Goal: Contribute content

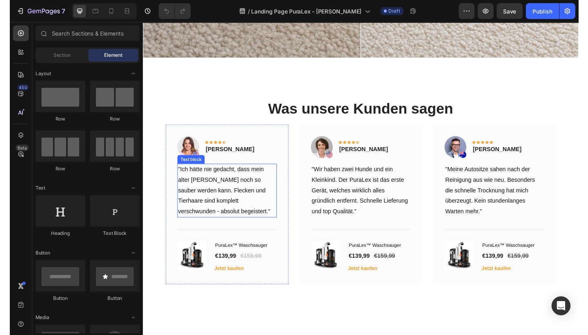
scroll to position [1340, 0]
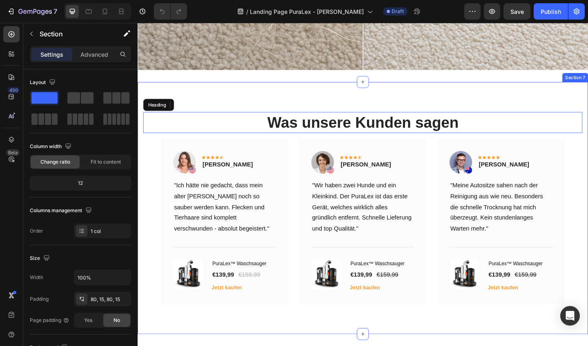
click at [244, 98] on div "Was unsere Kunden sagen Heading Image 0 Icon Icon Icon Icon Icon Row [PERSON_NA…" at bounding box center [383, 224] width 490 height 274
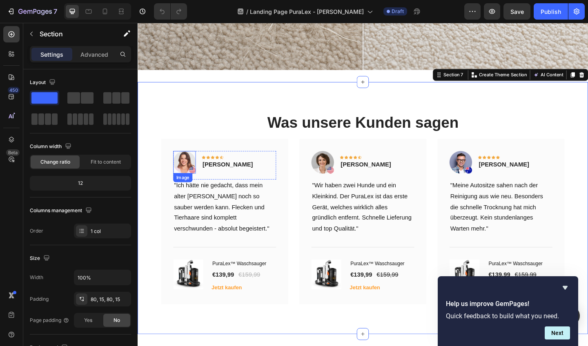
click at [187, 173] on img at bounding box center [188, 175] width 24 height 24
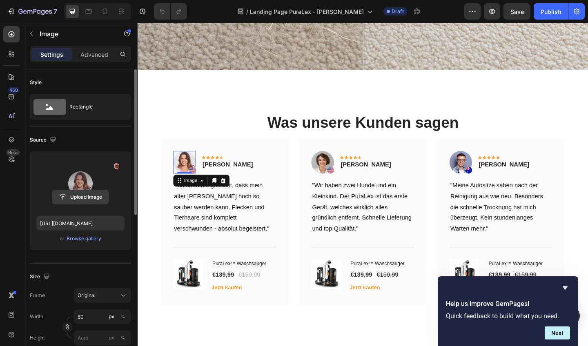
click at [79, 194] on input "file" at bounding box center [80, 197] width 56 height 14
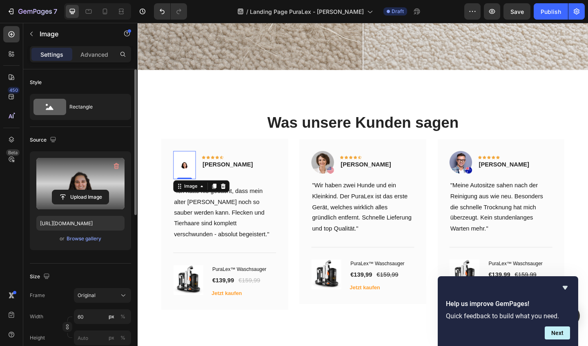
click at [186, 181] on img at bounding box center [188, 178] width 24 height 31
click at [205, 205] on div "Image" at bounding box center [195, 201] width 34 height 10
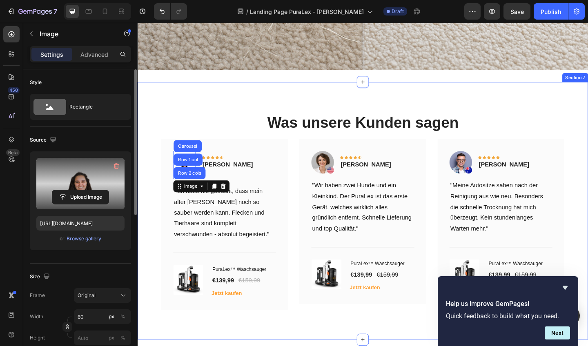
click at [211, 107] on div "Was unsere Kunden sagen Heading Image Row 2 cols Row 1 col Carousel 0 Icon Icon…" at bounding box center [383, 227] width 490 height 281
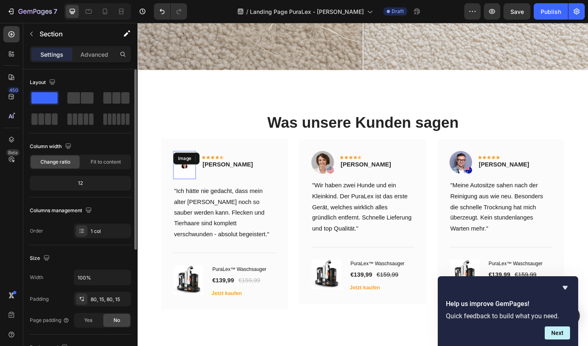
click at [192, 179] on img at bounding box center [188, 178] width 24 height 31
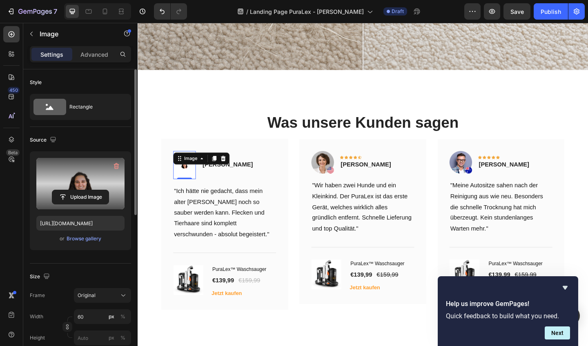
click at [93, 174] on label at bounding box center [80, 183] width 88 height 51
click at [93, 190] on input "file" at bounding box center [80, 197] width 56 height 14
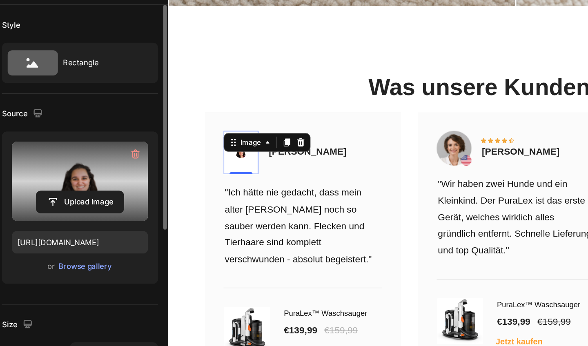
click at [52, 158] on label at bounding box center [80, 183] width 88 height 51
click at [52, 190] on input "file" at bounding box center [80, 197] width 56 height 14
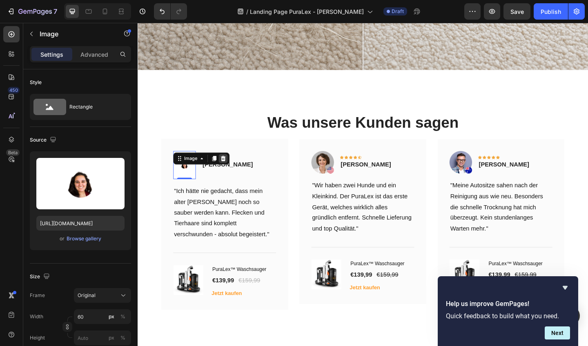
click at [232, 171] on icon at bounding box center [230, 170] width 7 height 7
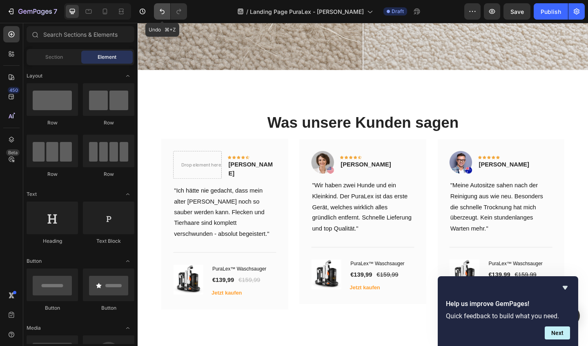
click at [162, 11] on icon "Undo/Redo" at bounding box center [162, 11] width 8 height 8
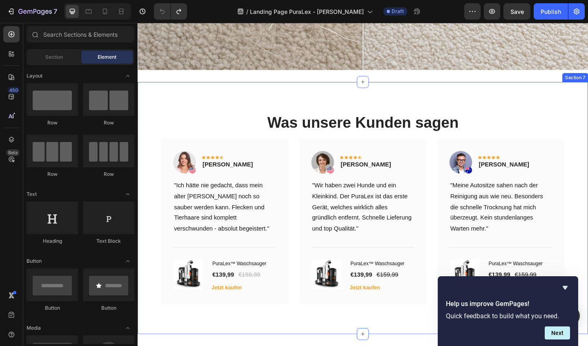
click at [183, 105] on div "Was unsere Kunden sagen Heading Image Icon Icon Icon Icon Icon Row [PERSON_NAME…" at bounding box center [383, 224] width 490 height 274
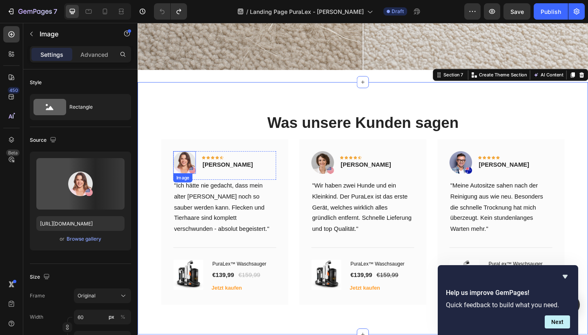
click at [191, 167] on img at bounding box center [188, 175] width 24 height 24
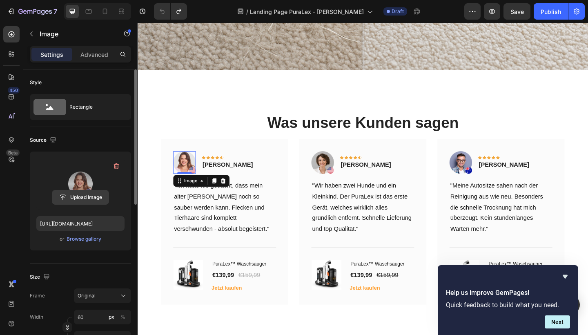
click at [89, 194] on input "file" at bounding box center [80, 197] width 56 height 14
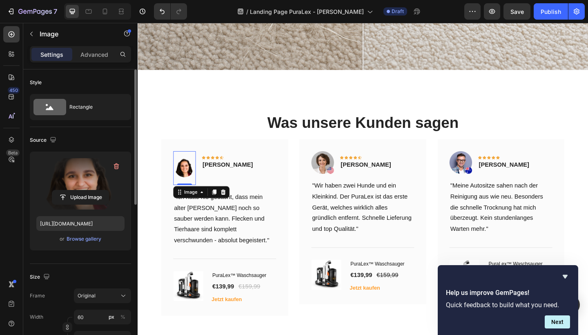
click at [184, 177] on img at bounding box center [188, 181] width 24 height 37
drag, startPoint x: 189, startPoint y: 198, endPoint x: 192, endPoint y: 184, distance: 14.7
click at [192, 184] on div "Image 0" at bounding box center [188, 181] width 24 height 37
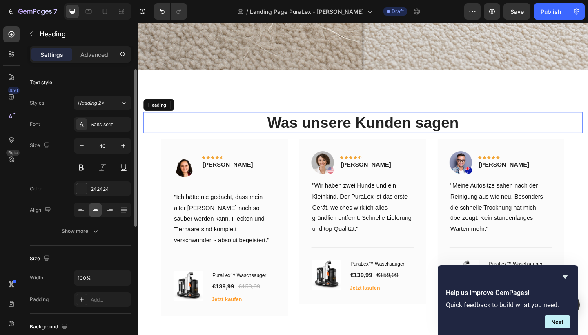
click at [196, 135] on h2 "Was unsere Kunden sagen" at bounding box center [383, 131] width 478 height 23
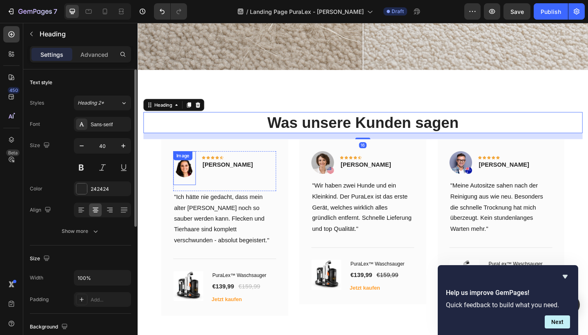
click at [187, 175] on div "Image" at bounding box center [188, 181] width 24 height 37
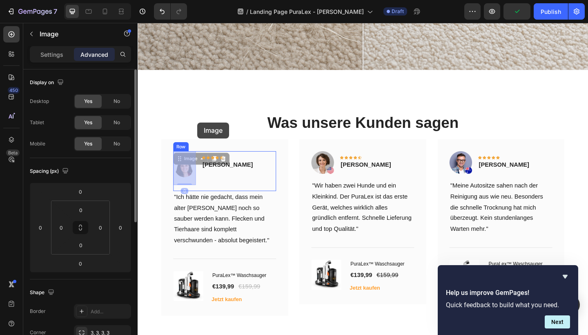
click at [203, 131] on div at bounding box center [383, 151] width 490 height 2937
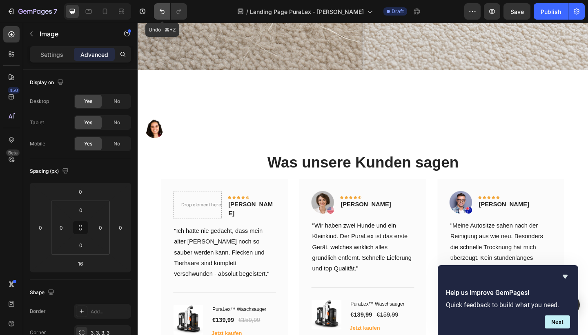
click at [165, 11] on icon "Undo/Redo" at bounding box center [162, 11] width 8 height 8
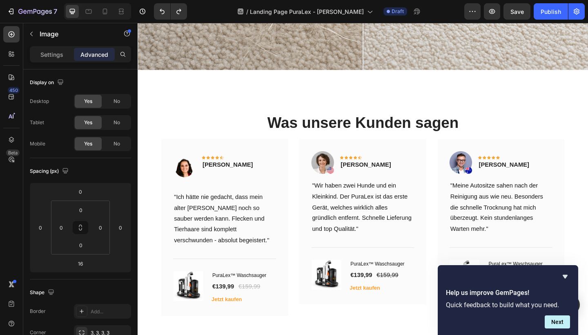
click at [192, 179] on img at bounding box center [188, 181] width 24 height 37
click at [218, 174] on div "Icon" at bounding box center [225, 176] width 16 height 10
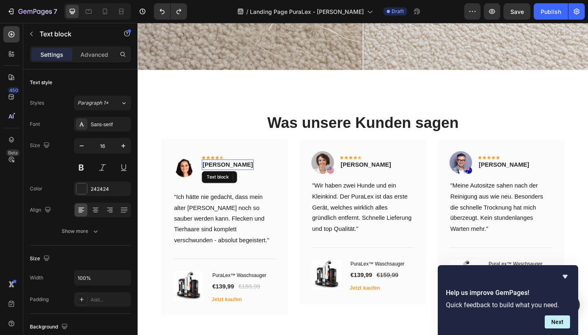
click at [213, 176] on p "[PERSON_NAME]" at bounding box center [235, 177] width 55 height 10
drag, startPoint x: 223, startPoint y: 180, endPoint x: 221, endPoint y: 190, distance: 9.9
click at [221, 183] on div "[PERSON_NAME] Text block 23" at bounding box center [235, 176] width 56 height 11
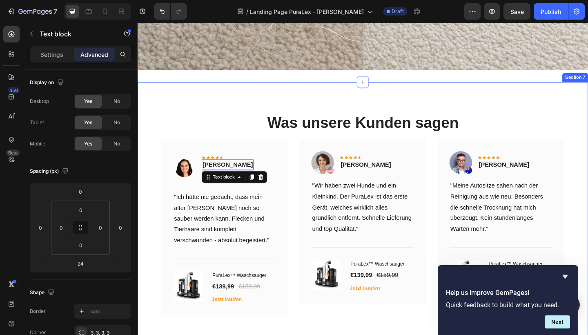
click at [222, 100] on div "Was unsere Kunden sagen Heading Image Icon Icon Icon Icon Icon Row [PERSON_NAME…" at bounding box center [383, 230] width 490 height 287
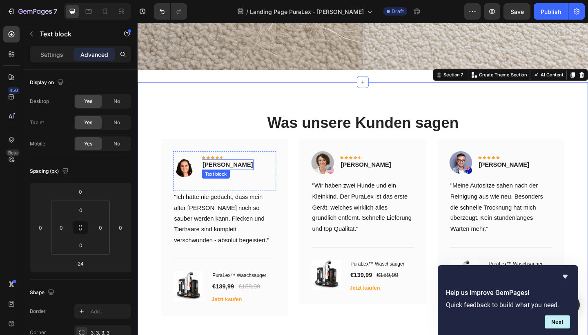
click at [216, 180] on p "[PERSON_NAME]" at bounding box center [235, 177] width 55 height 10
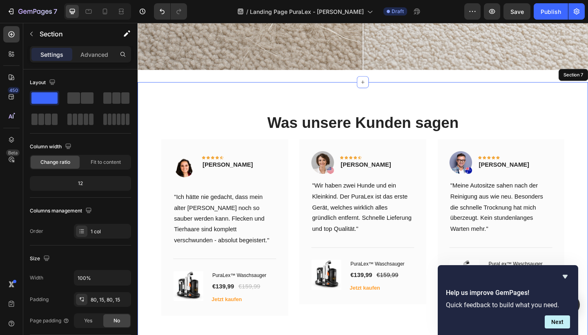
click at [207, 102] on div "Was unsere Kunden sagen Heading Image Icon Icon Icon Icon Icon Row [PERSON_NAME…" at bounding box center [383, 230] width 490 height 287
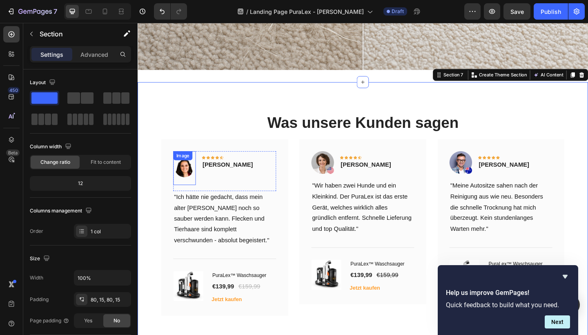
click at [187, 176] on div "Image" at bounding box center [188, 181] width 24 height 37
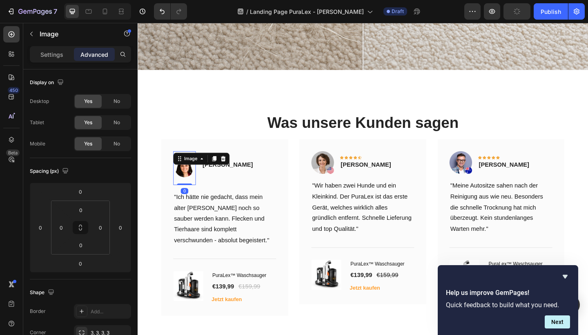
click at [187, 176] on div "Image" at bounding box center [206, 170] width 61 height 13
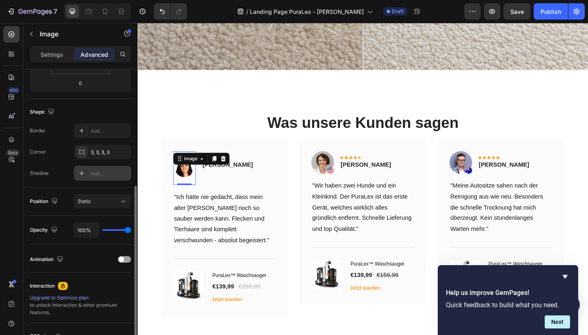
scroll to position [195, 0]
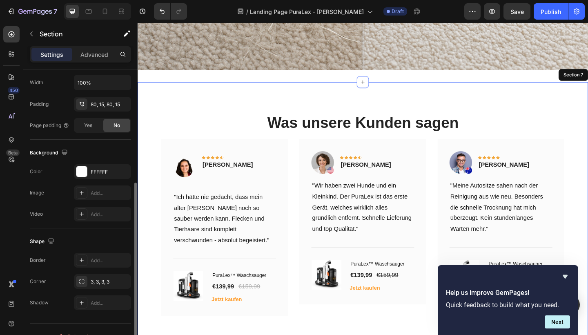
click at [202, 103] on div "Was unsere Kunden sagen Heading Image 0 Icon Icon Icon Icon Icon Row [PERSON_NA…" at bounding box center [383, 230] width 490 height 287
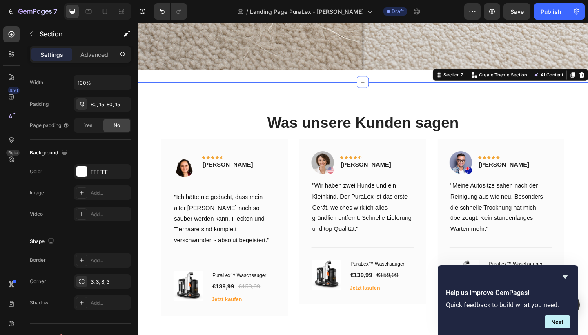
scroll to position [0, 0]
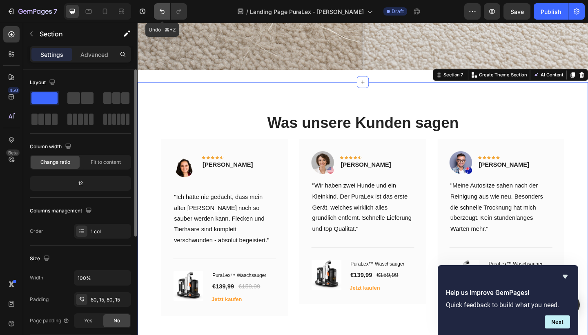
click at [164, 13] on icon "Undo/Redo" at bounding box center [162, 11] width 5 height 5
click at [165, 16] on button "Undo/Redo" at bounding box center [162, 11] width 16 height 16
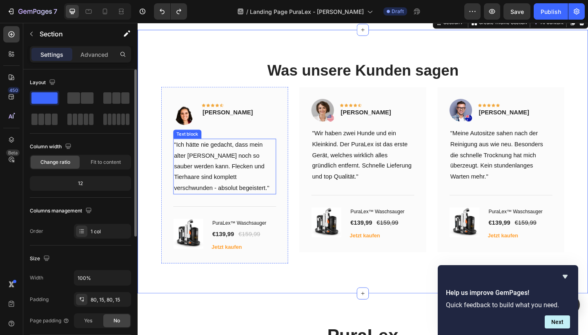
scroll to position [1393, 0]
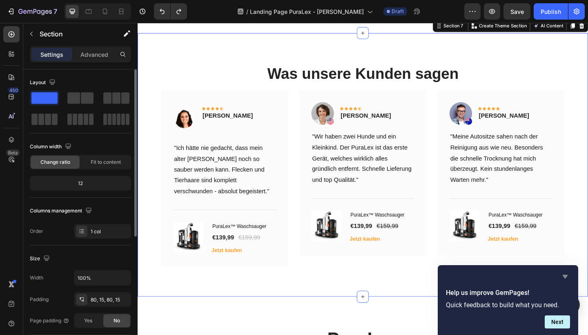
click at [564, 278] on icon "Hide survey" at bounding box center [565, 277] width 5 height 4
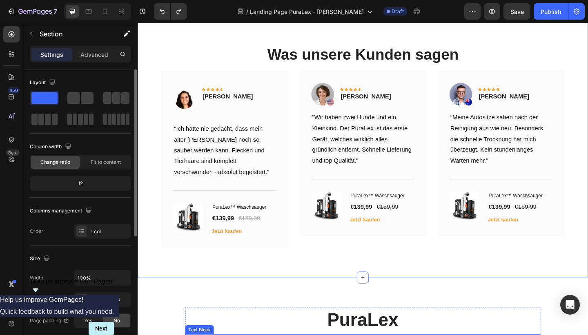
scroll to position [1414, 0]
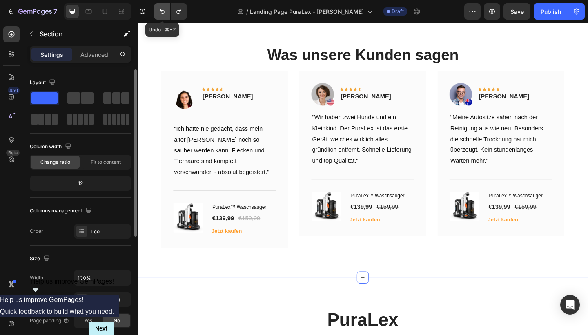
click at [163, 12] on icon "Undo/Redo" at bounding box center [162, 11] width 8 height 8
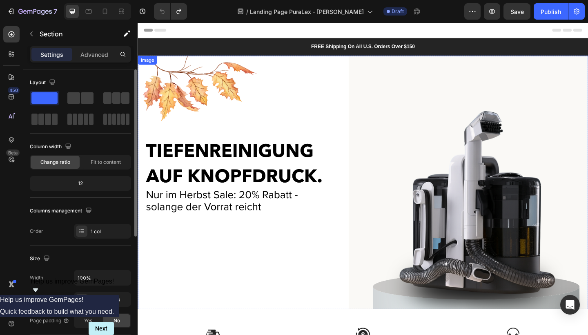
scroll to position [0, 0]
